Goal: Task Accomplishment & Management: Complete application form

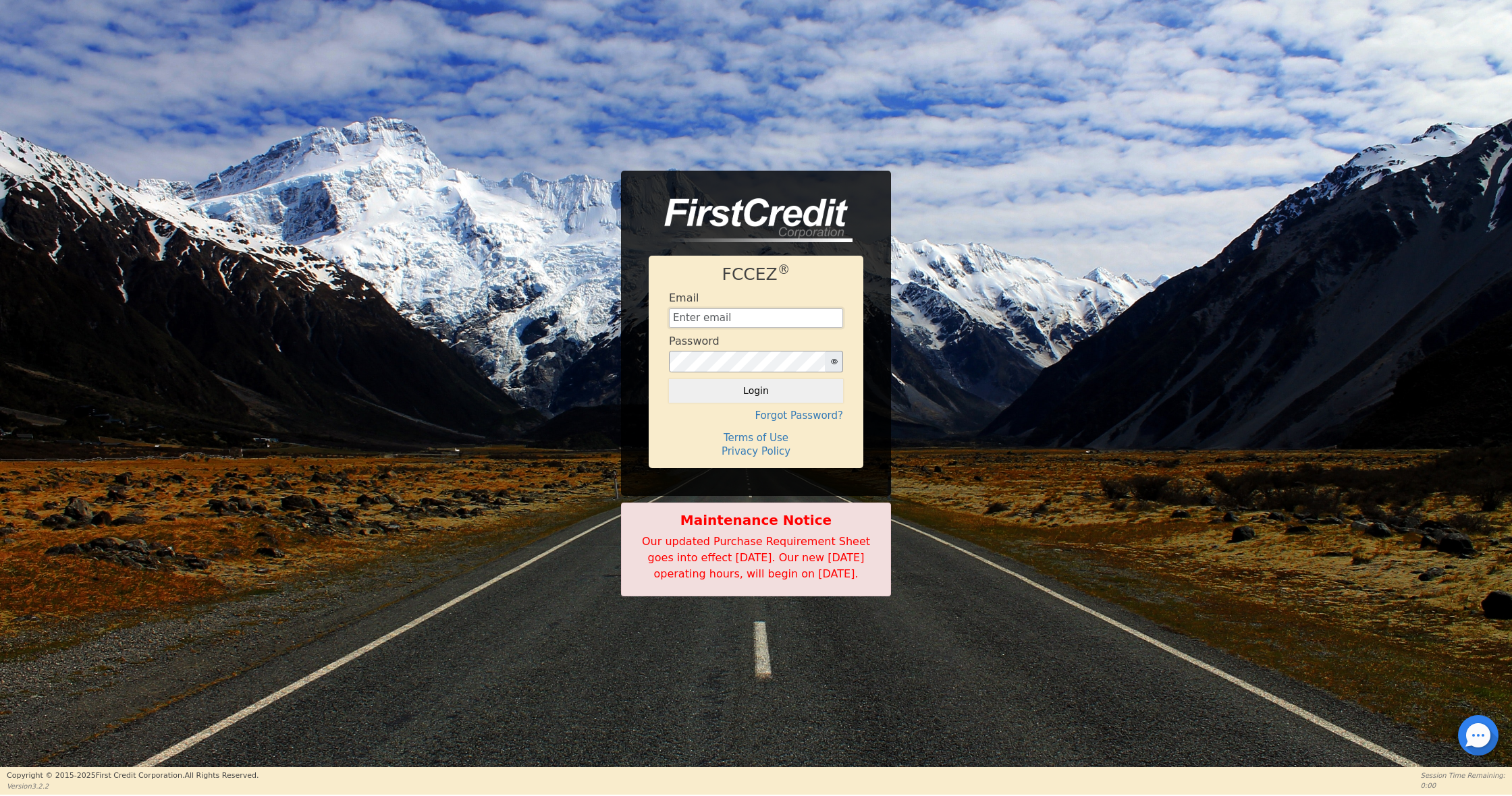
type input "[EMAIL_ADDRESS][DOMAIN_NAME]"
click at [756, 383] on button "Login" at bounding box center [756, 391] width 174 height 23
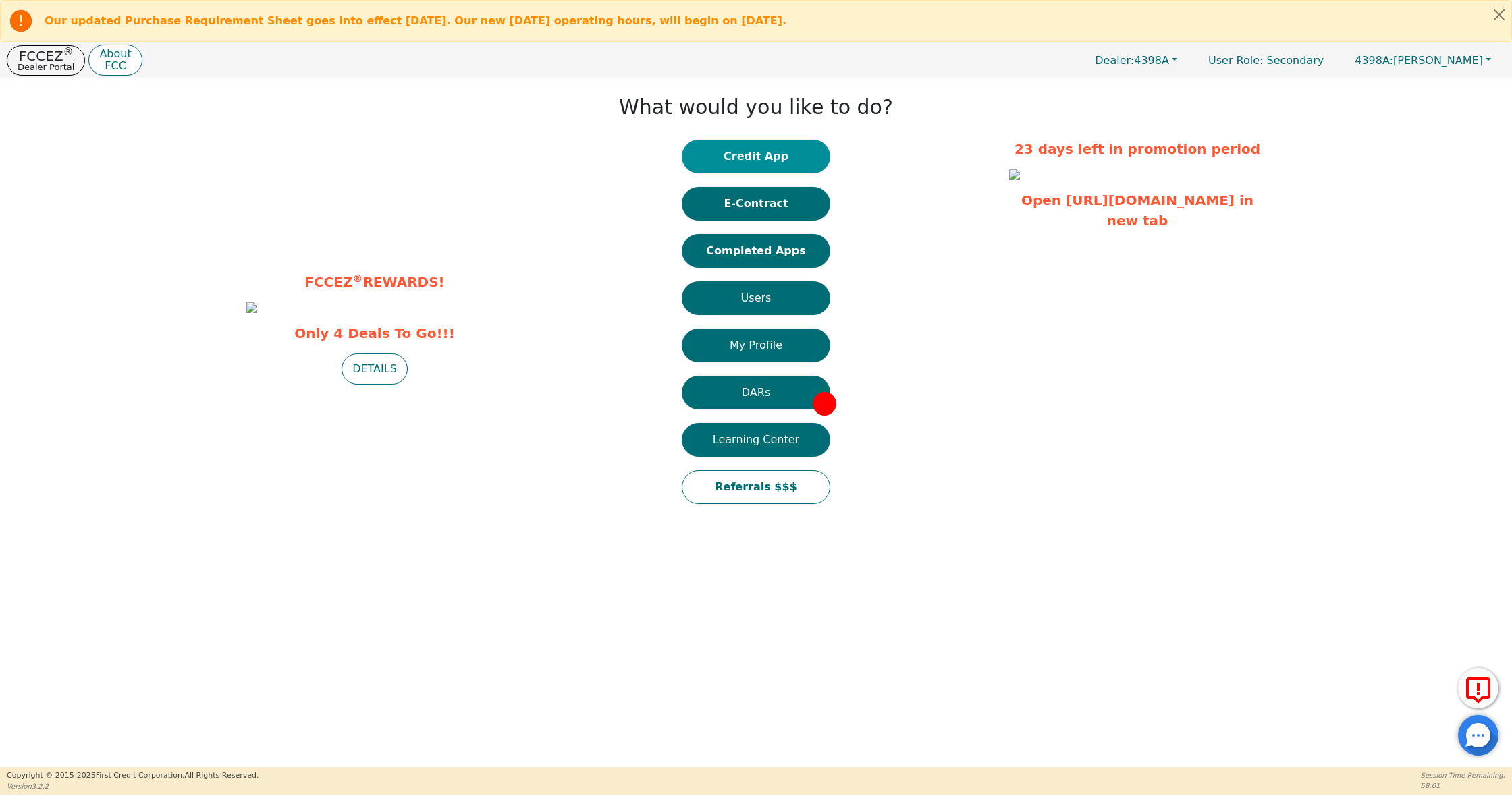
click at [784, 157] on button "Credit App" at bounding box center [755, 156] width 148 height 33
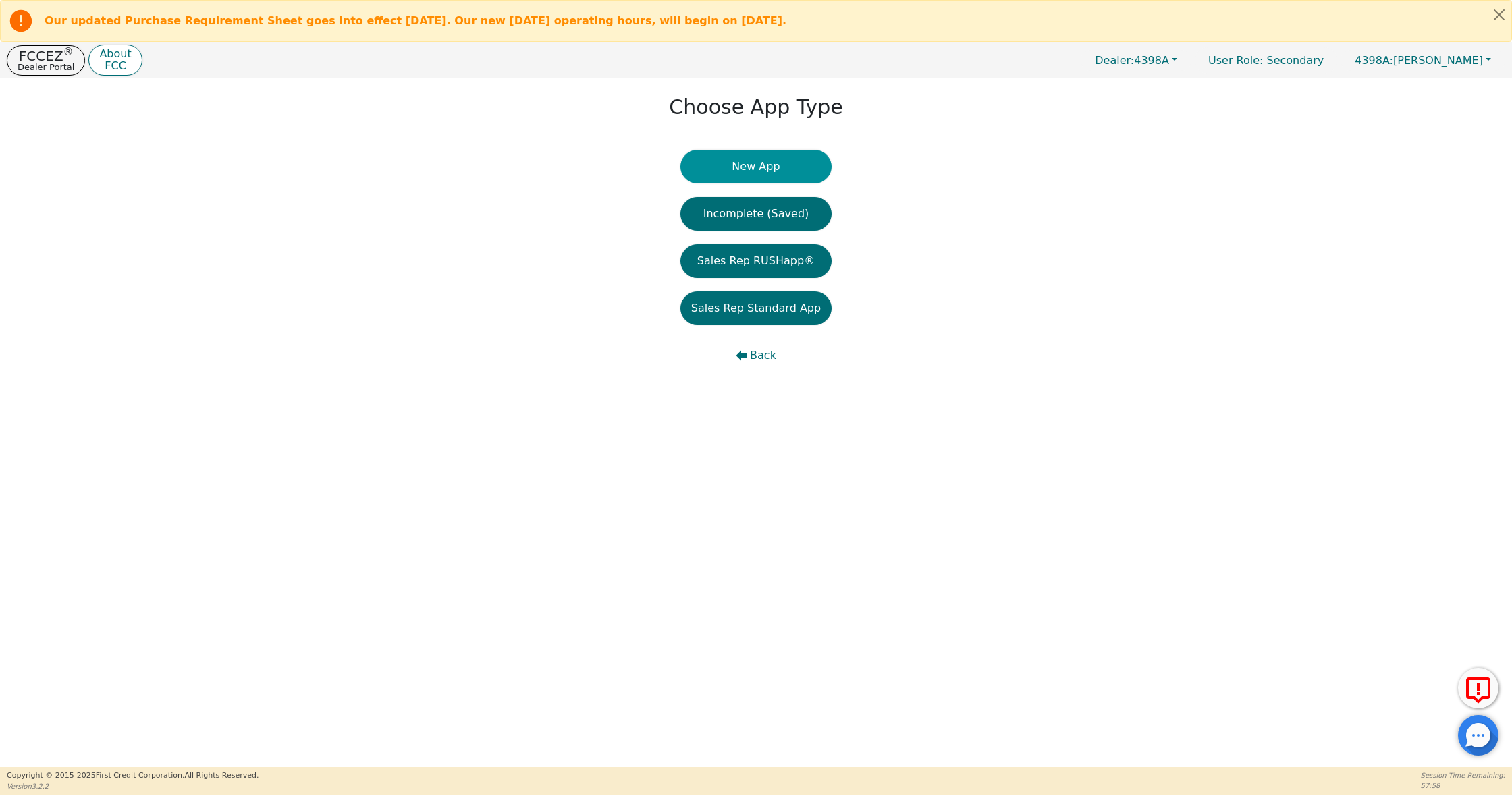
click at [781, 166] on button "New App" at bounding box center [756, 167] width 151 height 33
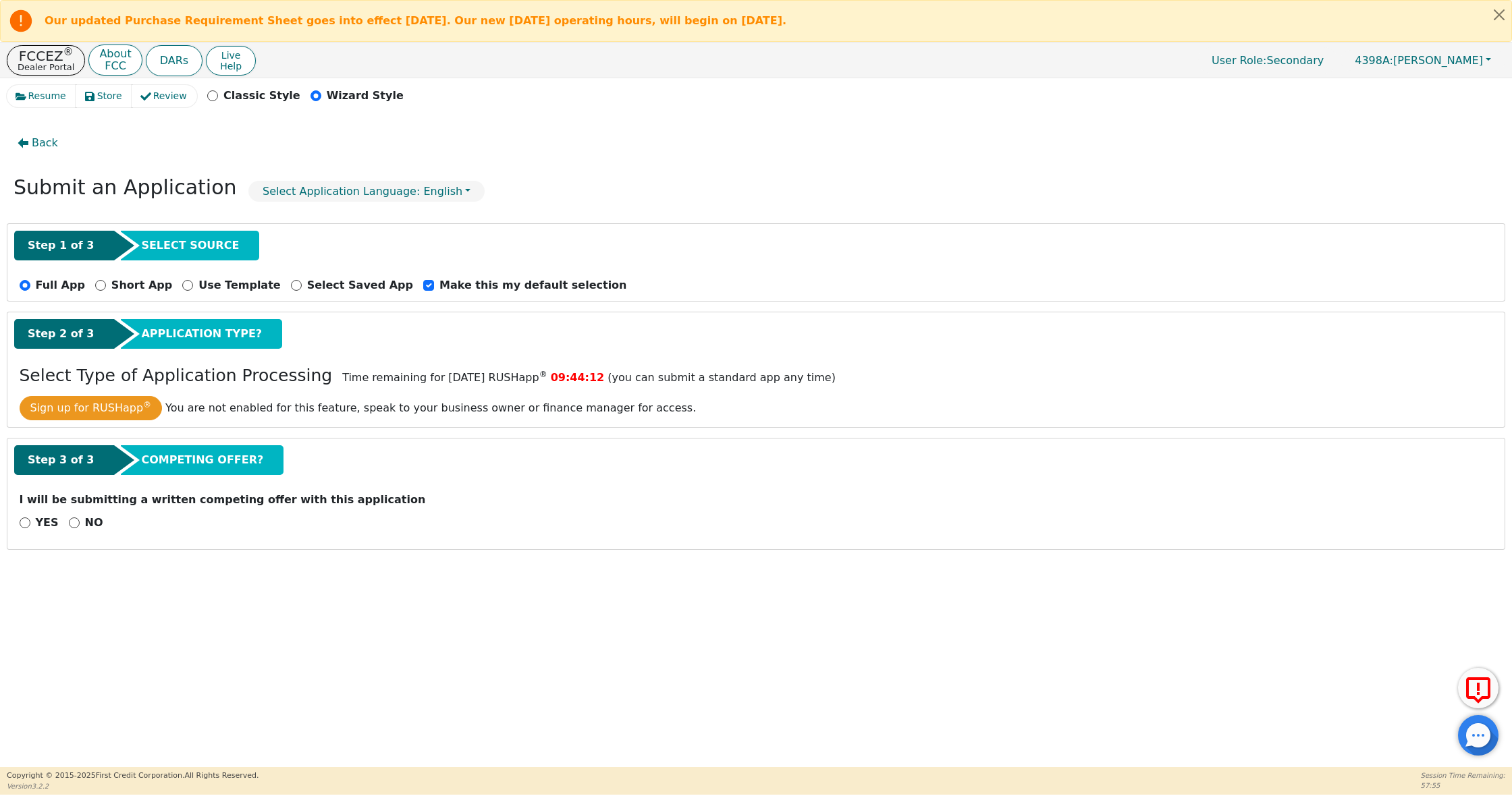
click at [64, 524] on div "YES NO" at bounding box center [756, 523] width 1484 height 17
click at [72, 528] on input "NO" at bounding box center [74, 523] width 11 height 11
radio input "true"
click at [79, 551] on button "Next Step" at bounding box center [107, 557] width 176 height 31
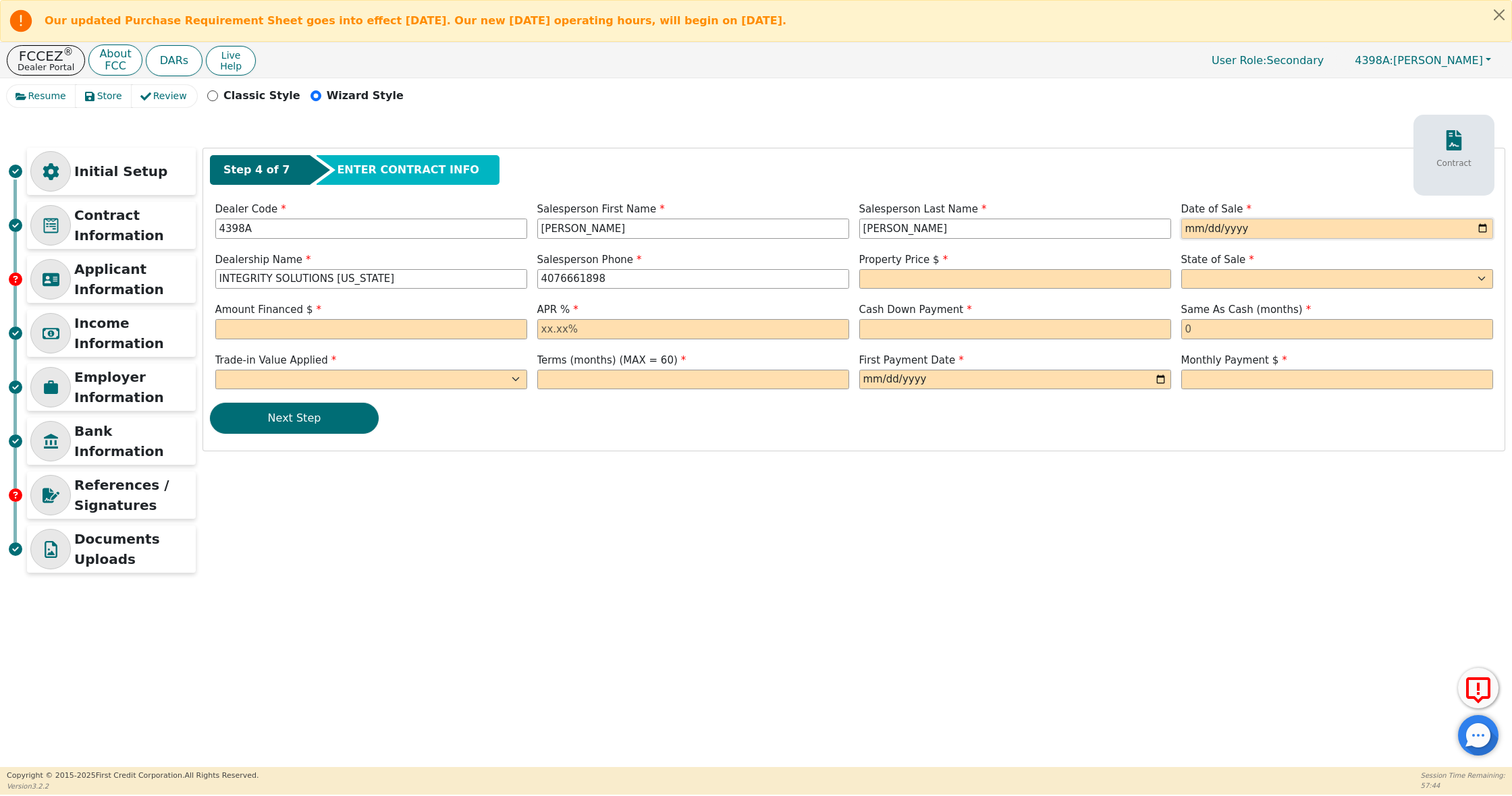
click at [1192, 226] on input "date" at bounding box center [1336, 228] width 312 height 20
type input "[DATE]"
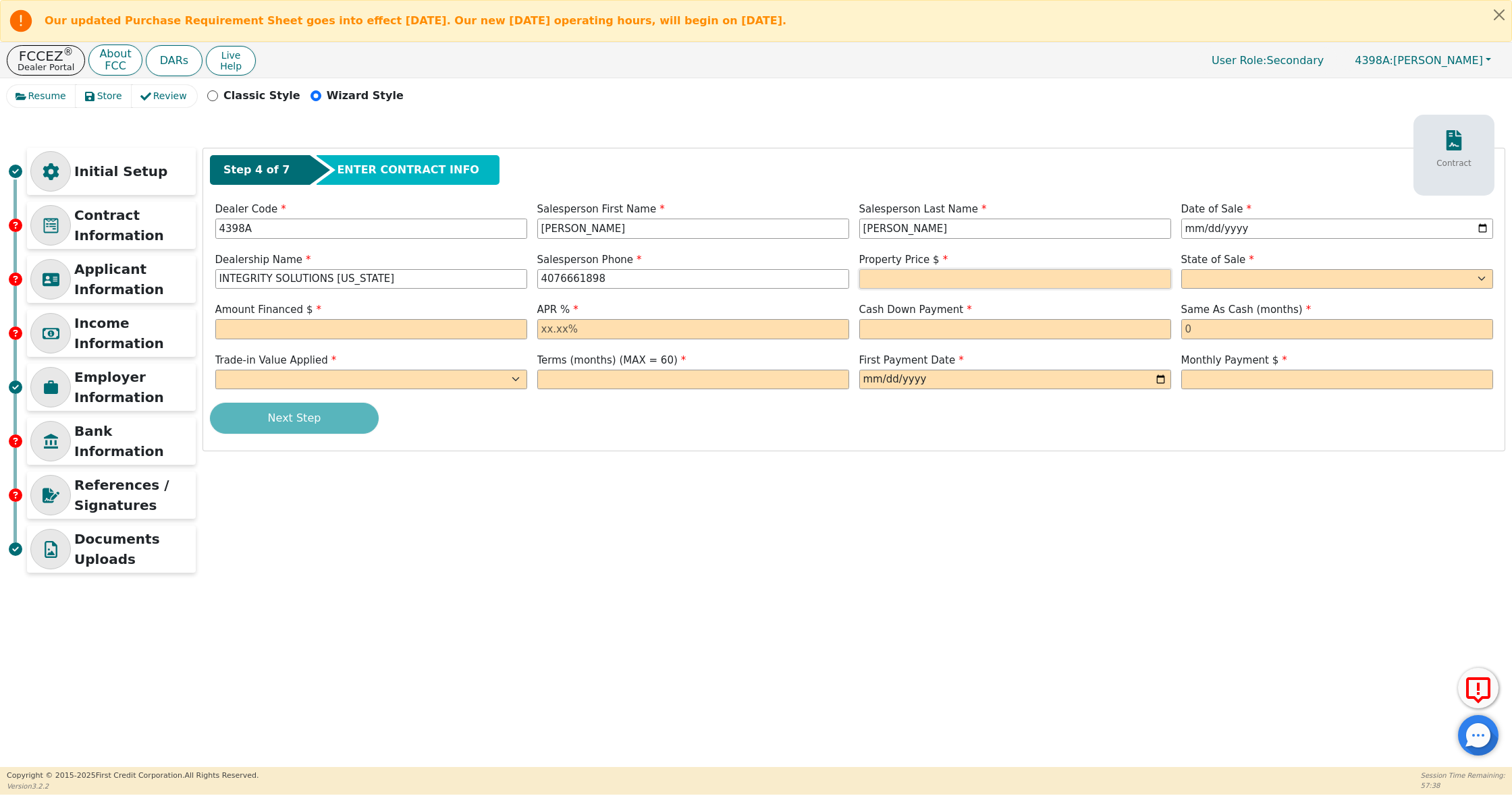
type input "[PHONE_NUMBER]"
type input "7990.00"
select select "UT"
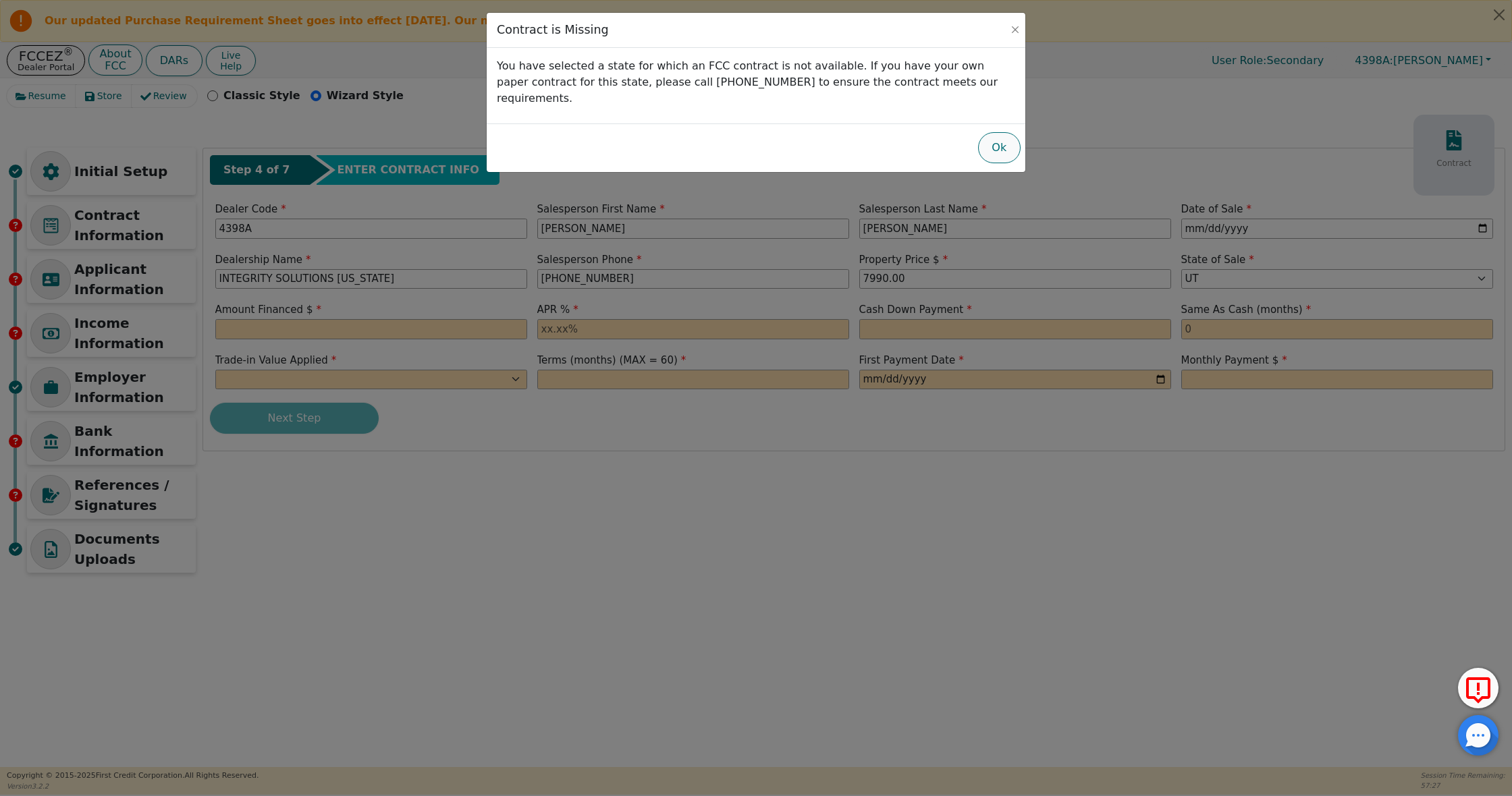
click at [1002, 133] on button "Ok" at bounding box center [999, 147] width 42 height 31
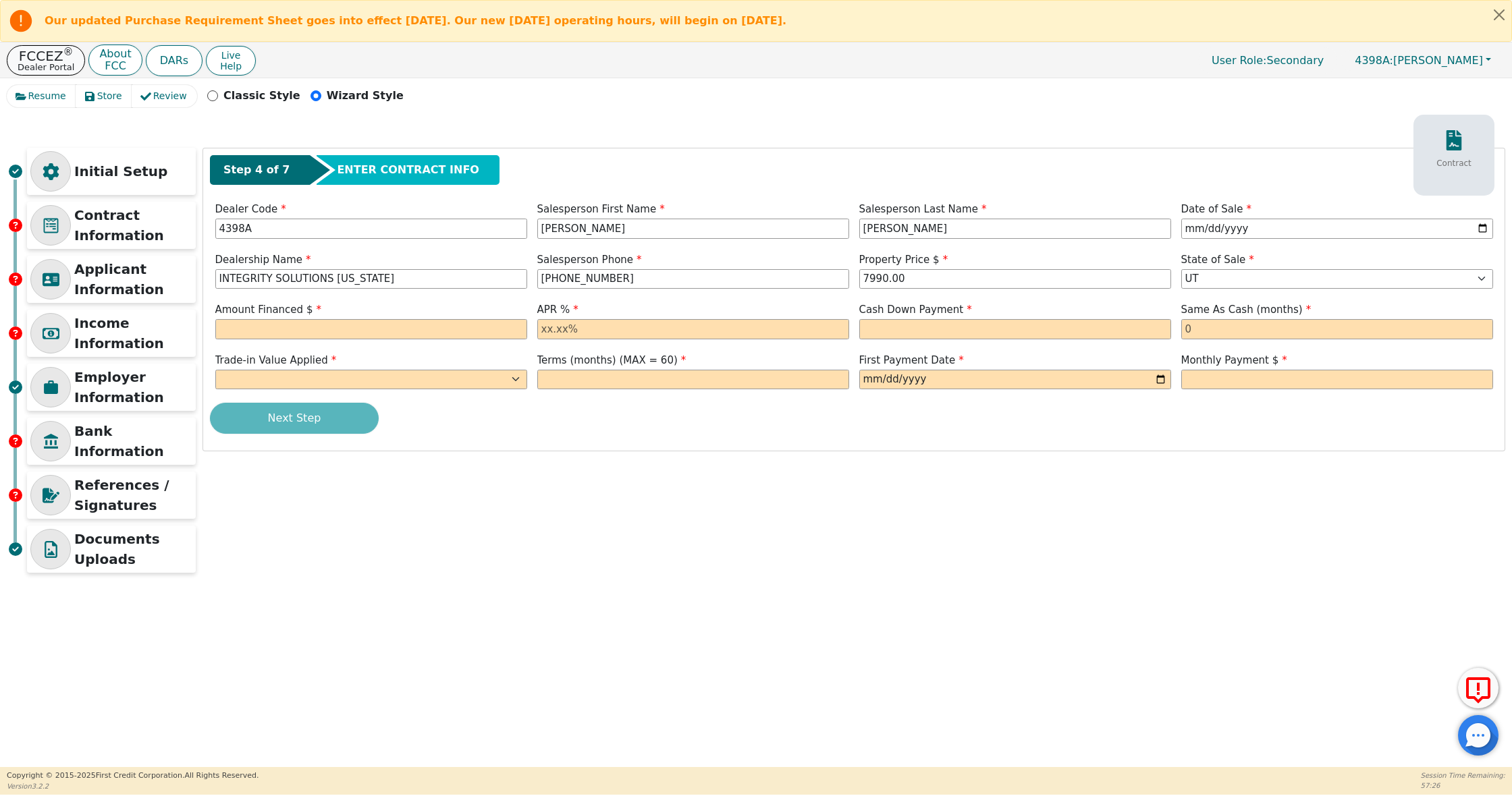
click at [39, 66] on p "Dealer Portal" at bounding box center [46, 67] width 57 height 9
